Goal: Information Seeking & Learning: Learn about a topic

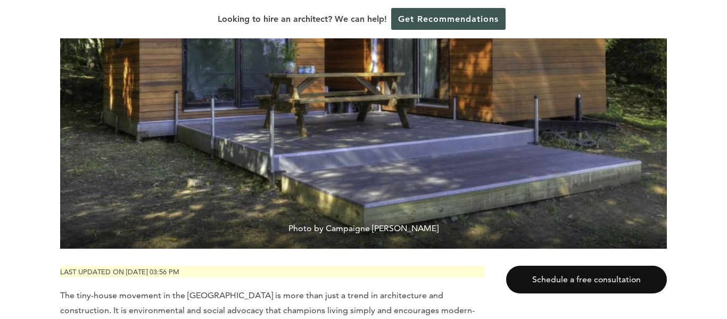
scroll to position [303, 0]
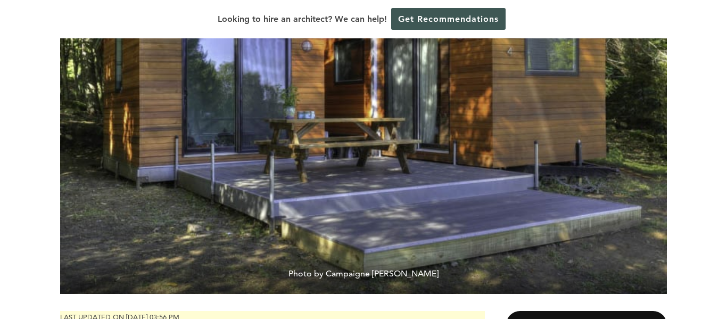
scroll to position [258, 0]
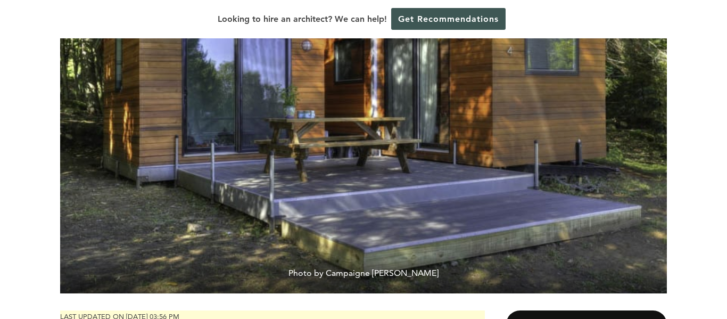
click at [376, 163] on img at bounding box center [363, 87] width 607 height 414
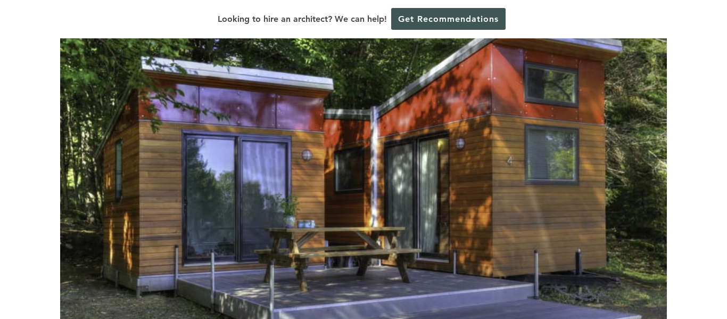
scroll to position [148, 0]
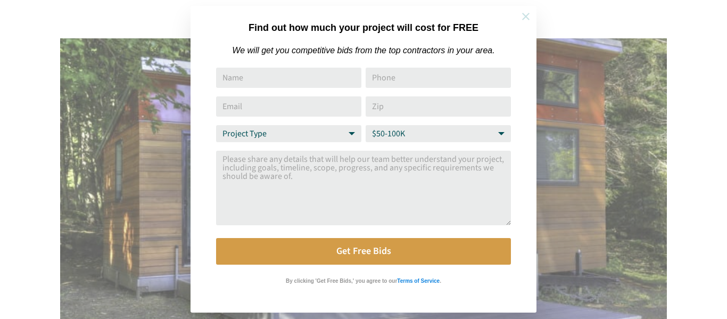
click at [526, 19] on icon at bounding box center [526, 17] width 12 height 12
